Goal: Check status: Check status

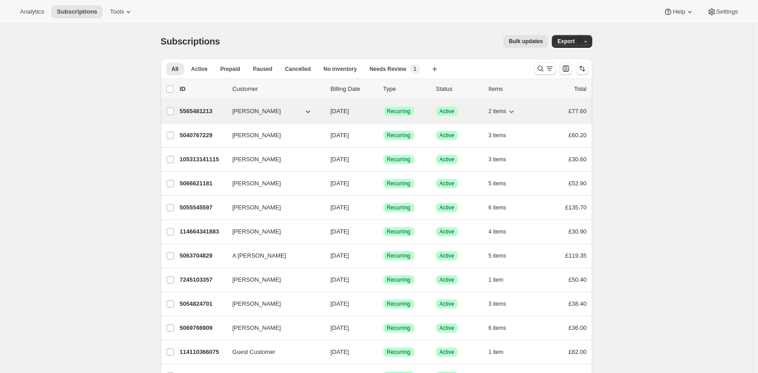
click at [219, 116] on div "5565481213 Hannah Lucas 09/23/2023 Success Recurring Success Active 2 items £77…" at bounding box center [383, 111] width 407 height 13
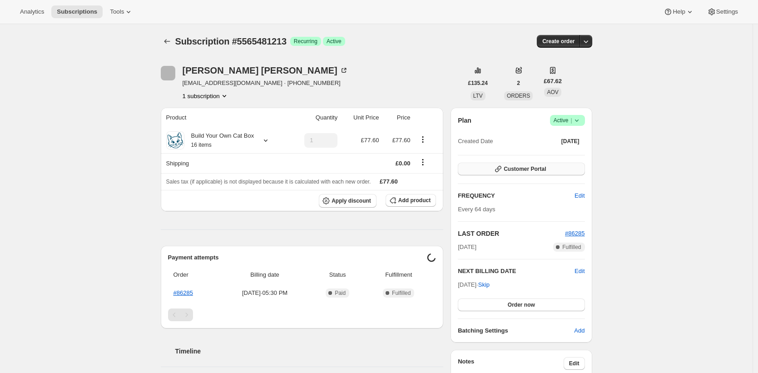
click at [501, 169] on icon "button" at bounding box center [498, 168] width 9 height 9
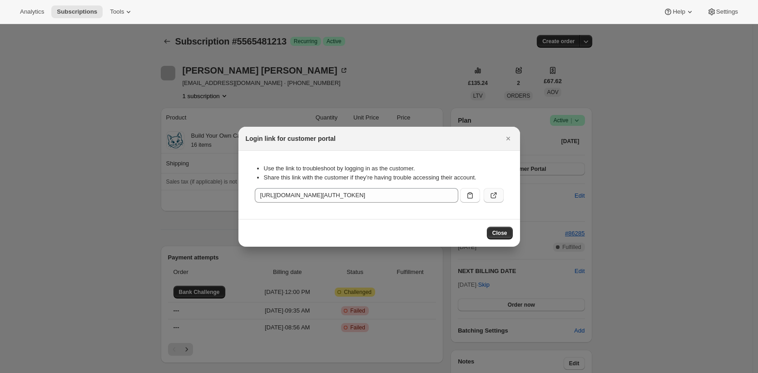
click at [491, 198] on icon ":rc1:" at bounding box center [493, 195] width 9 height 9
click at [216, 218] on div at bounding box center [379, 186] width 758 height 373
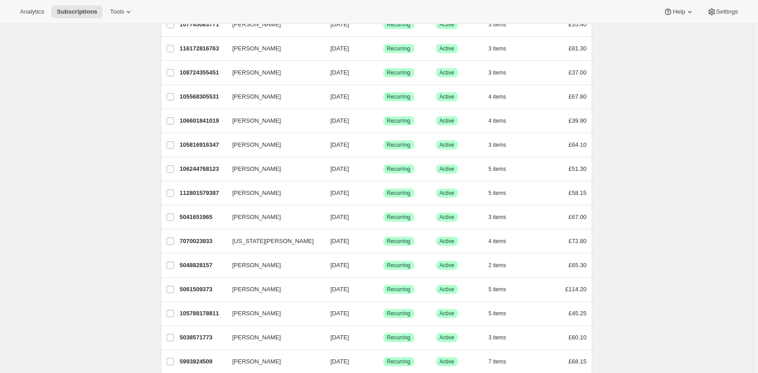
scroll to position [750, 0]
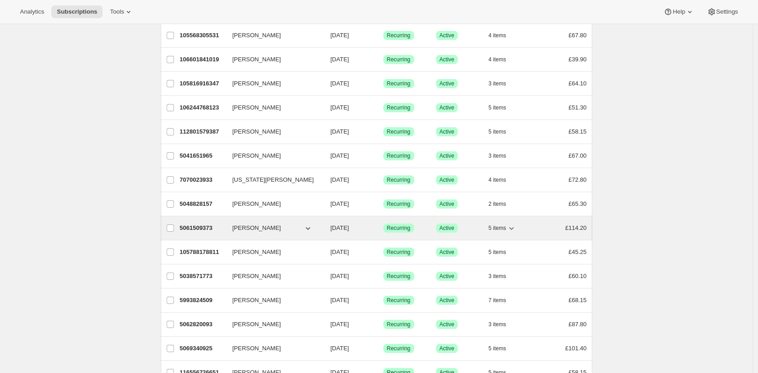
click at [196, 227] on p "5061509373" at bounding box center [202, 228] width 45 height 9
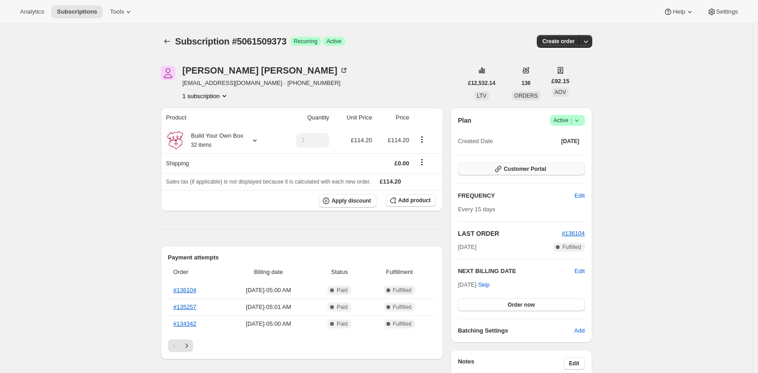
click at [499, 172] on icon "button" at bounding box center [498, 169] width 6 height 6
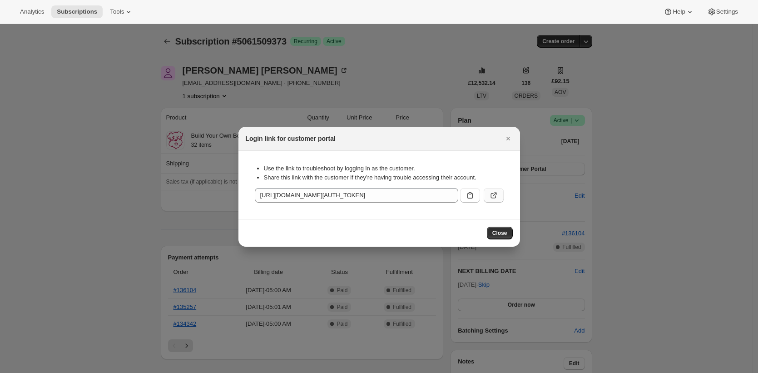
click at [492, 194] on icon ":rc1:" at bounding box center [493, 195] width 9 height 9
